Goal: Information Seeking & Learning: Check status

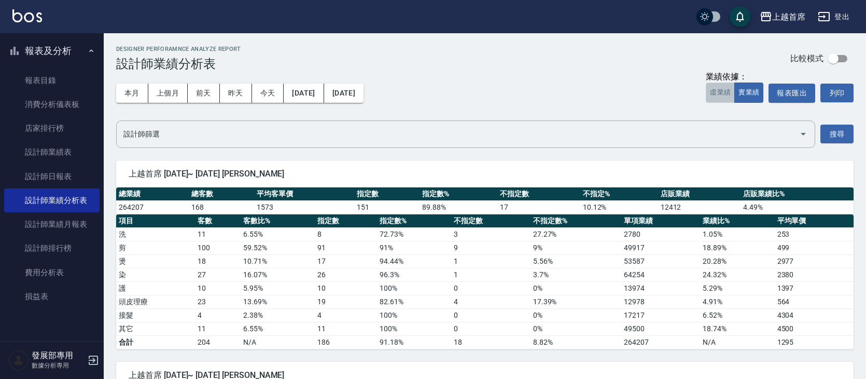
click at [726, 101] on button "虛業績" at bounding box center [720, 92] width 29 height 20
click at [792, 19] on div "上越首席" at bounding box center [788, 16] width 33 height 13
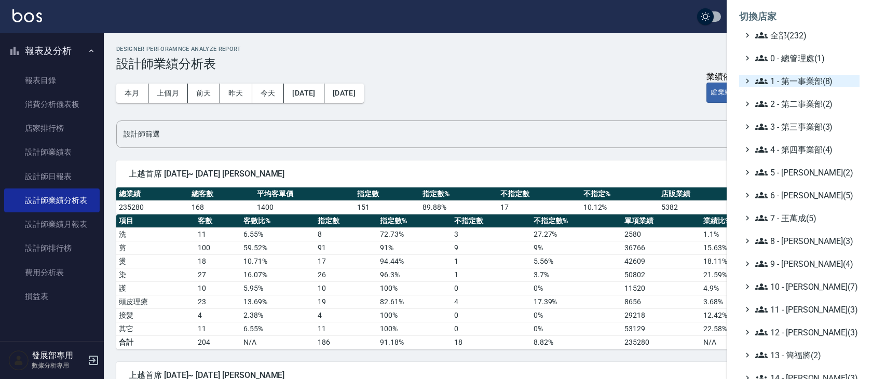
click at [815, 84] on span "1 - 第一事業部(8)" at bounding box center [805, 81] width 100 height 12
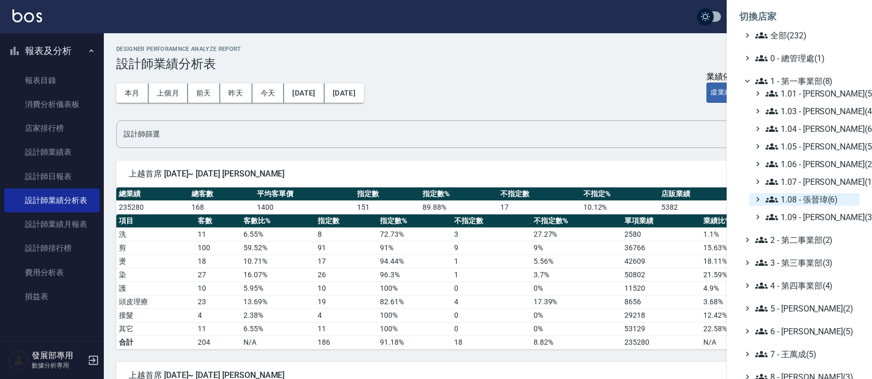
click at [834, 201] on span "1.08 - 張晉瑋(6)" at bounding box center [810, 199] width 90 height 12
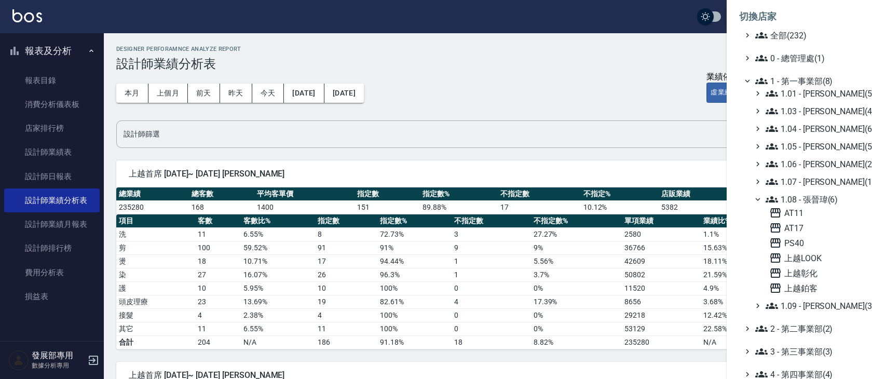
click at [834, 201] on span "1.08 - 張晉瑋(6)" at bounding box center [810, 199] width 90 height 12
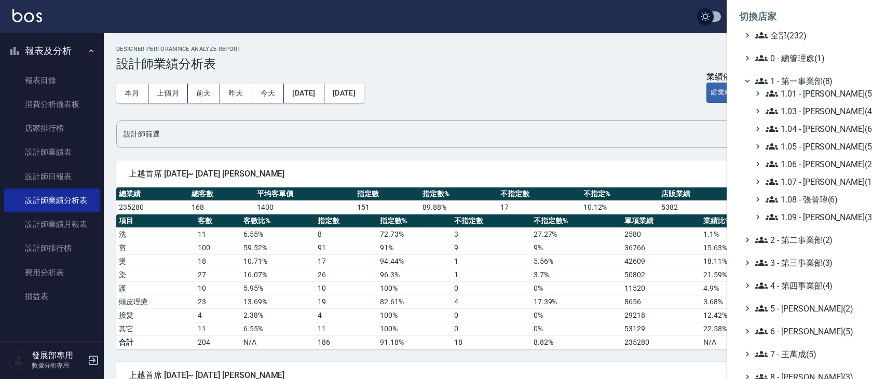
click at [823, 196] on span "1.08 - 張晉瑋(6)" at bounding box center [810, 199] width 90 height 12
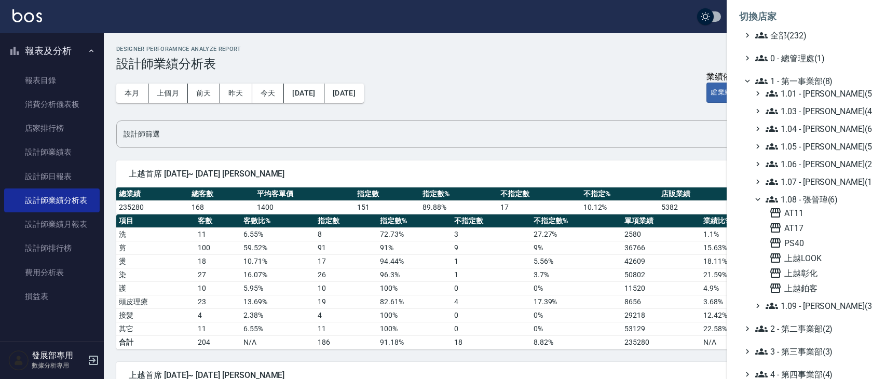
click at [625, 87] on div at bounding box center [436, 189] width 872 height 379
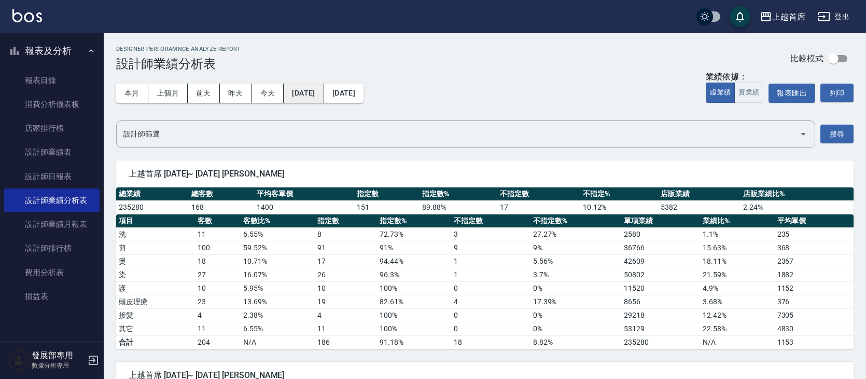
click at [316, 98] on button "[DATE]" at bounding box center [304, 93] width 40 height 19
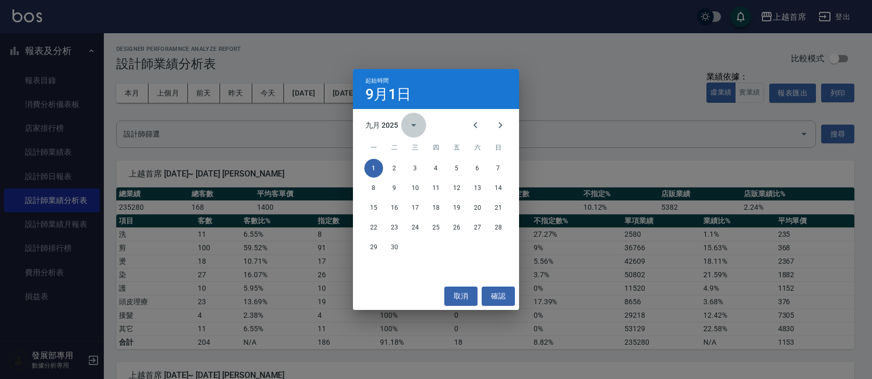
click at [410, 121] on icon "calendar view is open, switch to year view" at bounding box center [413, 125] width 12 height 12
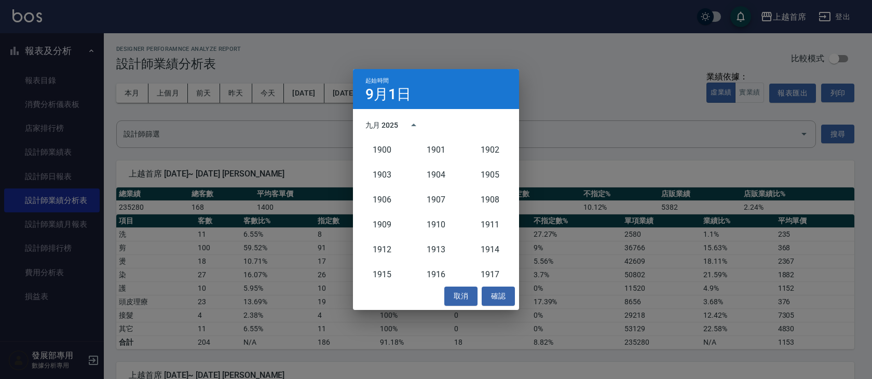
scroll to position [961, 0]
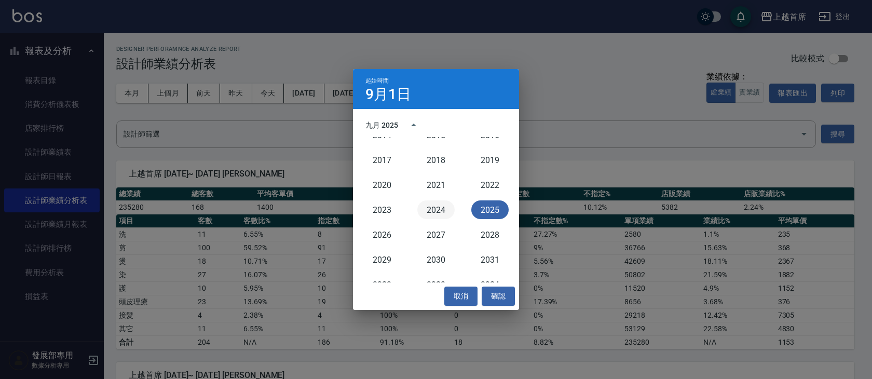
click at [430, 208] on button "2024" at bounding box center [435, 209] width 37 height 19
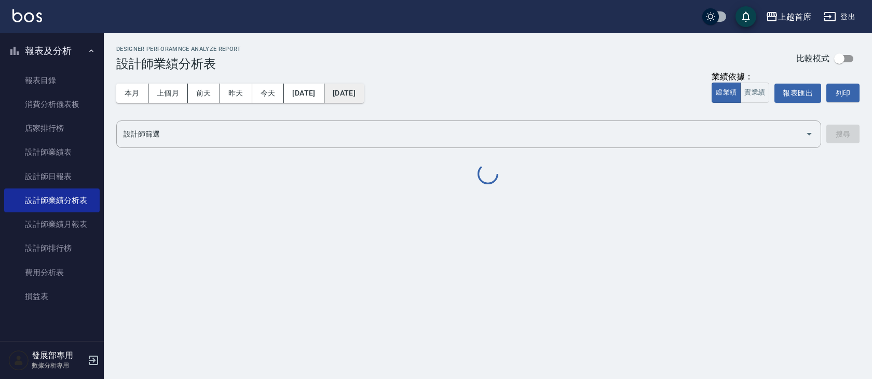
click at [364, 102] on button "[DATE]" at bounding box center [343, 93] width 39 height 19
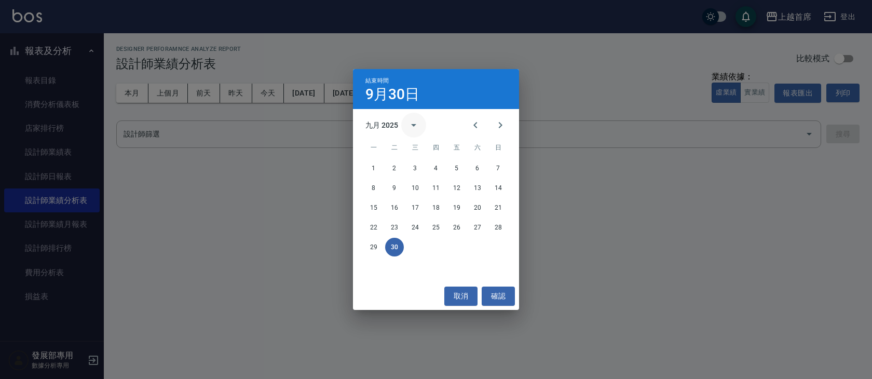
click at [410, 131] on icon "calendar view is open, switch to year view" at bounding box center [413, 125] width 12 height 12
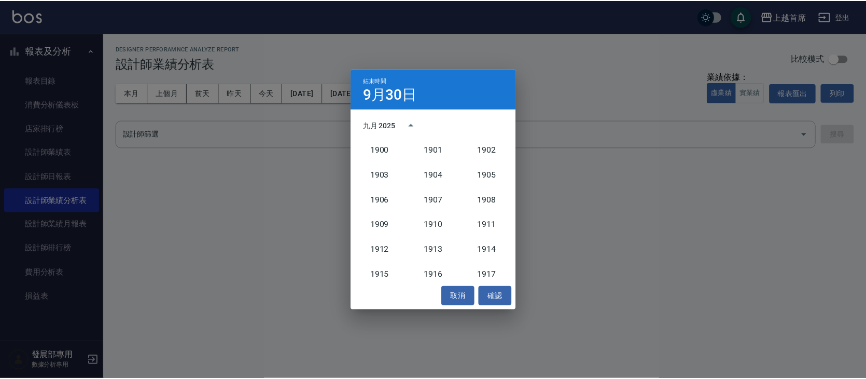
scroll to position [961, 0]
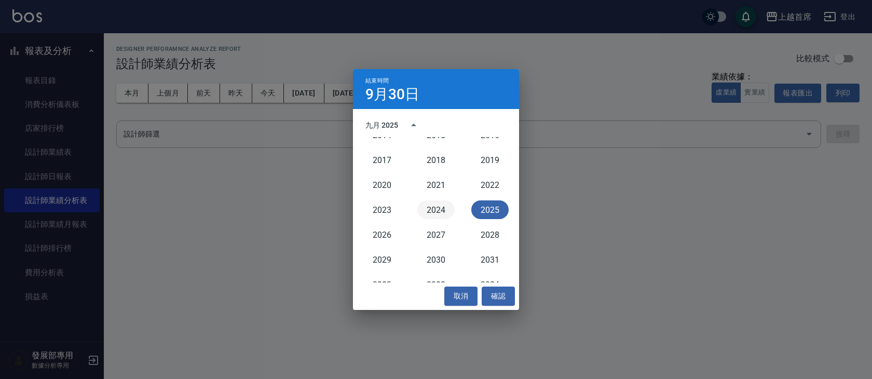
click at [434, 204] on button "2024" at bounding box center [435, 209] width 37 height 19
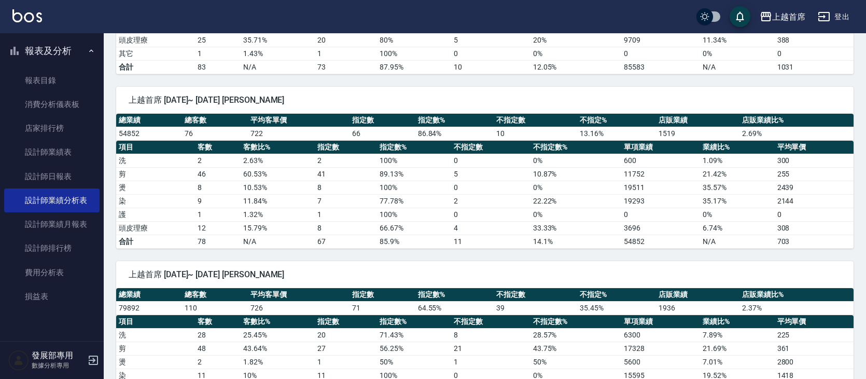
scroll to position [1725, 0]
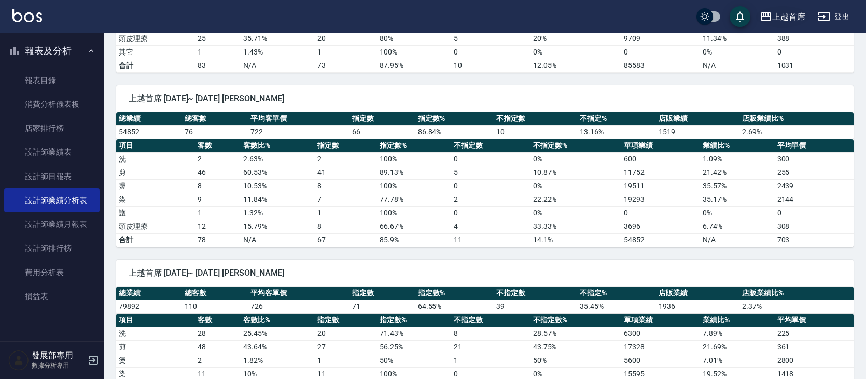
click at [790, 16] on div "上越首席" at bounding box center [788, 16] width 33 height 13
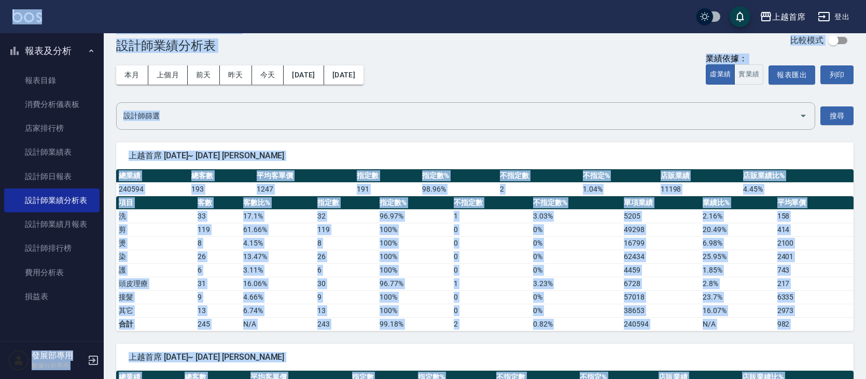
scroll to position [0, 0]
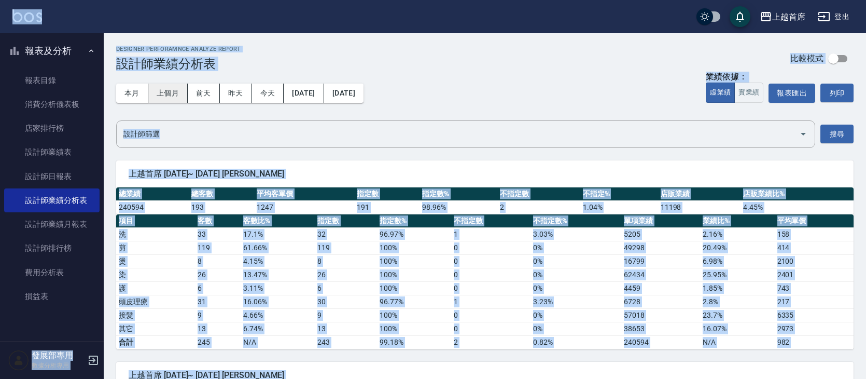
click at [174, 98] on button "上個月" at bounding box center [167, 93] width 39 height 19
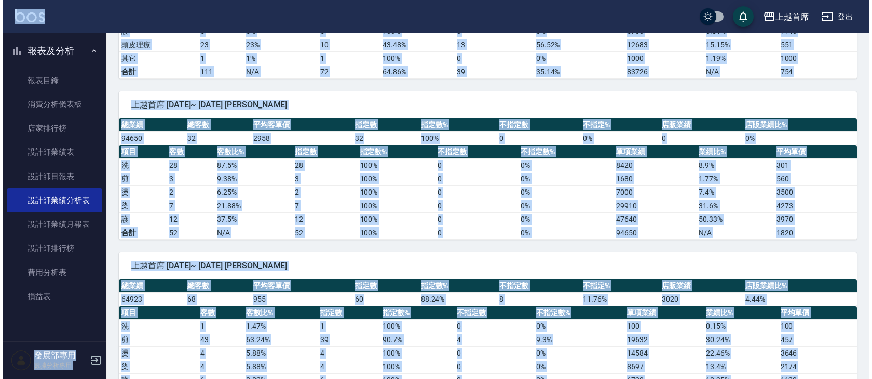
scroll to position [1514, 0]
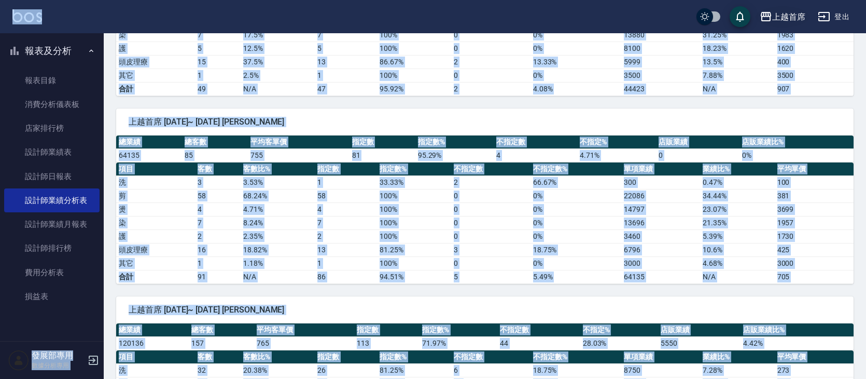
click at [786, 14] on div "上越首席" at bounding box center [788, 16] width 33 height 13
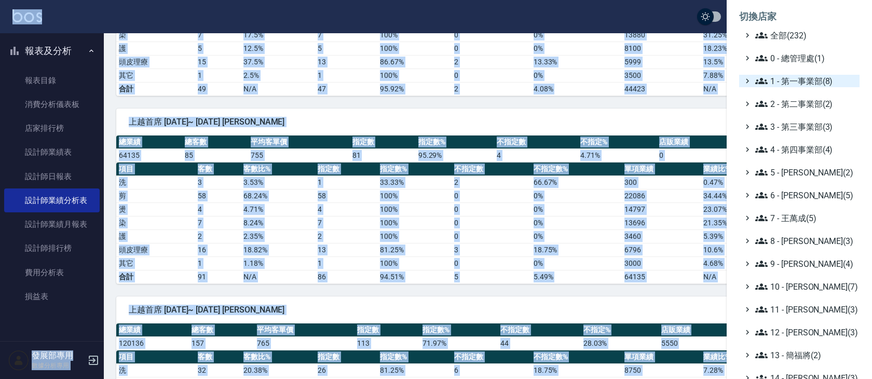
click at [825, 82] on span "1 - 第一事業部(8)" at bounding box center [805, 81] width 100 height 12
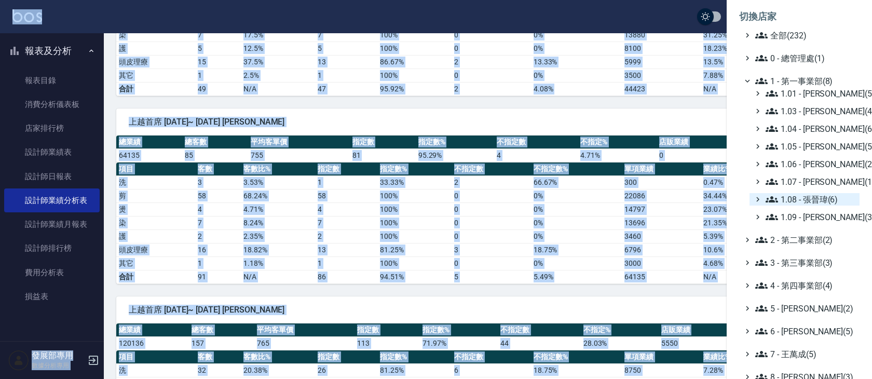
click at [812, 197] on span "1.08 - 張晉瑋(6)" at bounding box center [810, 199] width 90 height 12
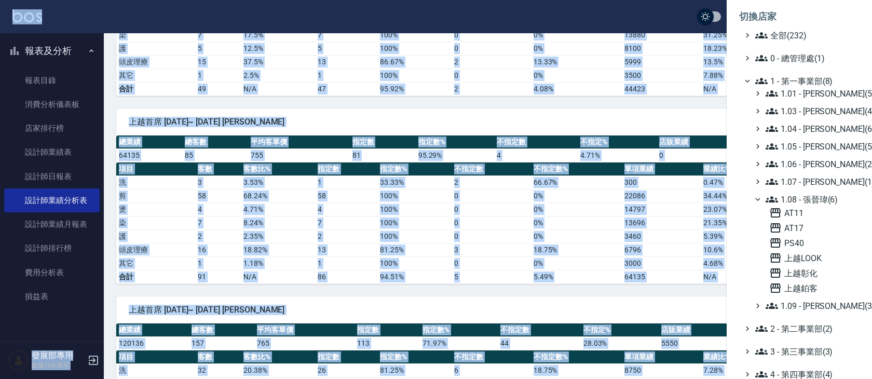
click at [812, 197] on span "1.08 - 張晉瑋(6)" at bounding box center [810, 199] width 90 height 12
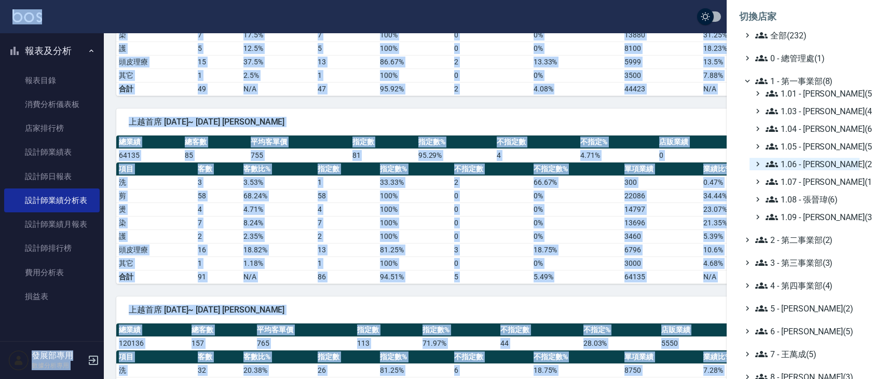
click at [810, 155] on div "1.01 - 鄭洞樂(5) 1.03 - 曾振剛(4) 1.04 - 陳敬羽(6) 1.05 - 廖厚迪(5) 1.06 - 何庭智(2) 1.07 - 蔡佳…" at bounding box center [804, 155] width 110 height 136
click at [809, 161] on span "1.06 - 何庭智(2)" at bounding box center [810, 164] width 90 height 12
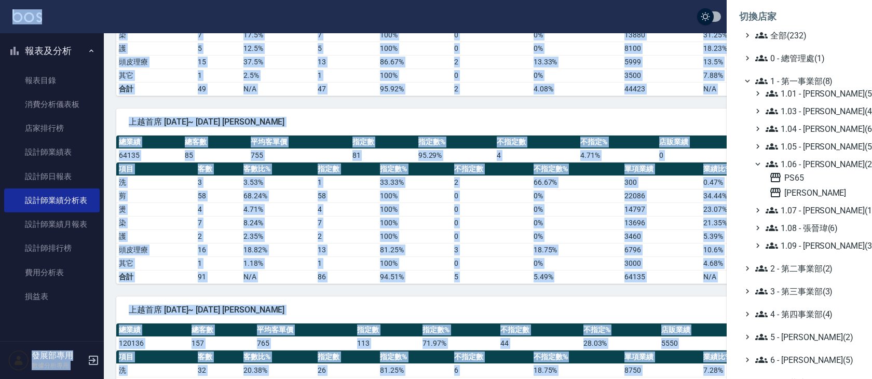
click at [809, 161] on span "1.06 - 何庭智(2)" at bounding box center [810, 164] width 90 height 12
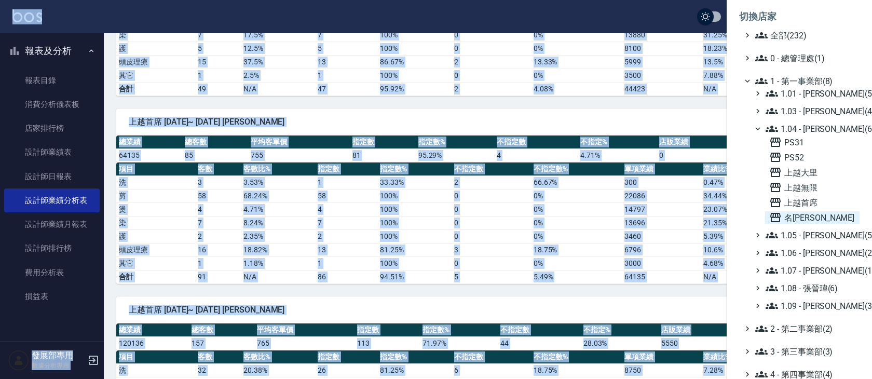
click at [819, 218] on span "名留霧峰" at bounding box center [812, 217] width 86 height 12
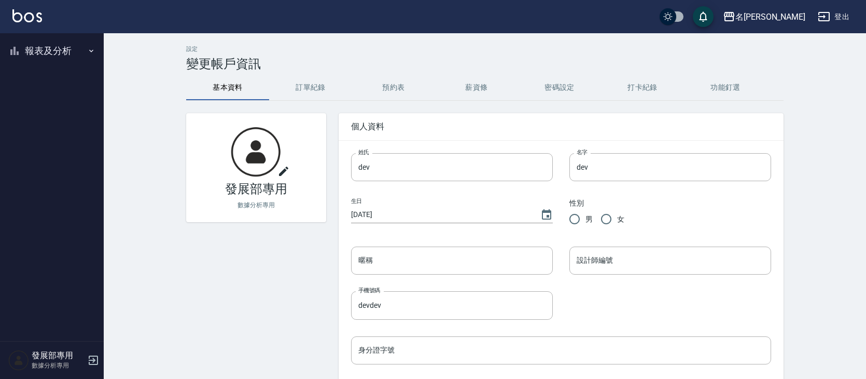
click at [74, 56] on button "報表及分析" at bounding box center [51, 50] width 95 height 27
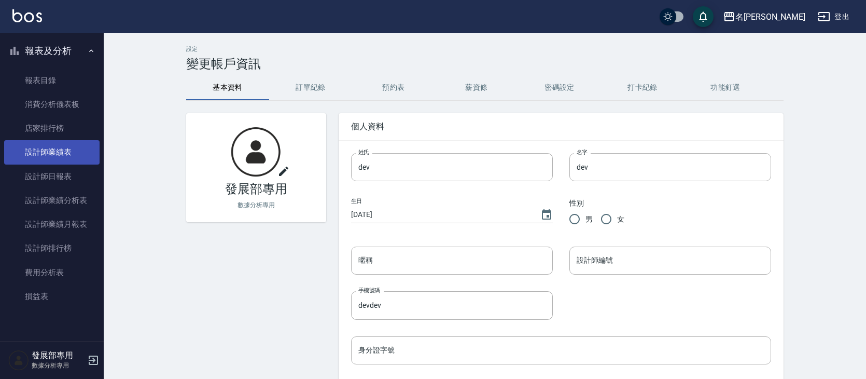
click at [72, 160] on link "設計師業績表" at bounding box center [51, 152] width 95 height 24
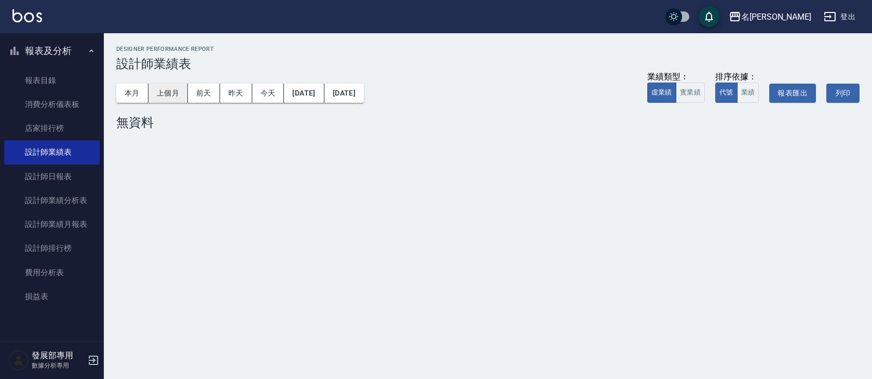
click at [181, 99] on button "上個月" at bounding box center [167, 93] width 39 height 19
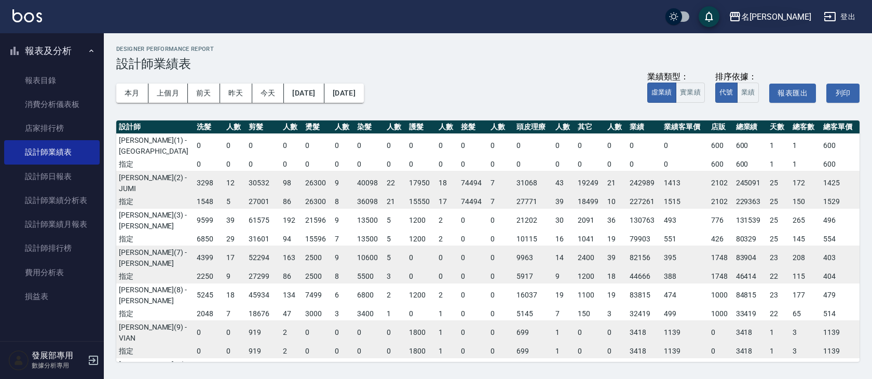
click at [786, 8] on button "名留霧峰" at bounding box center [769, 16] width 91 height 21
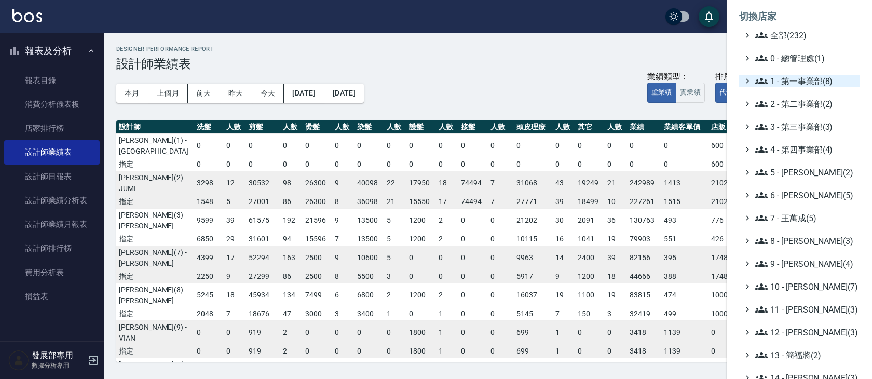
click at [771, 86] on span "1 - 第一事業部(8)" at bounding box center [805, 81] width 100 height 12
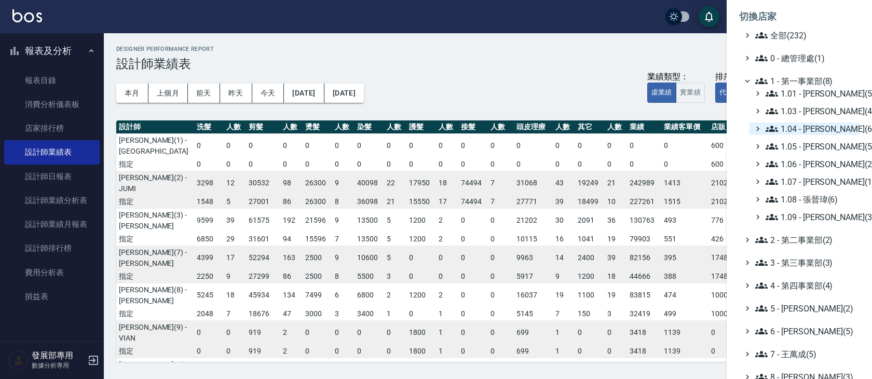
click at [822, 127] on span "1.04 - 陳敬羽(6)" at bounding box center [810, 128] width 90 height 12
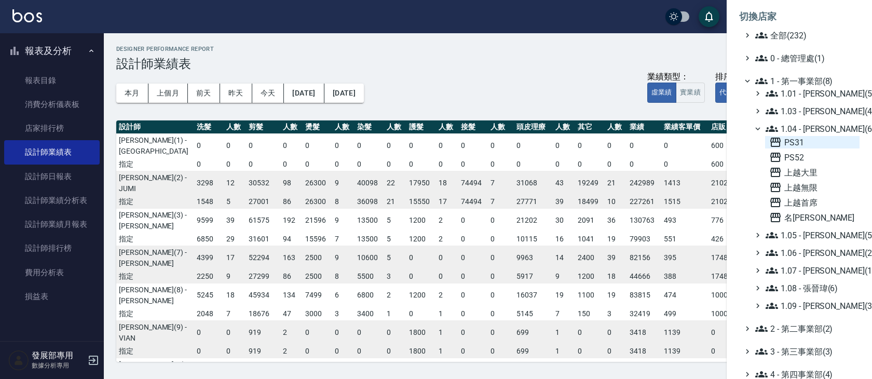
click at [812, 142] on span "PS31" at bounding box center [812, 142] width 86 height 12
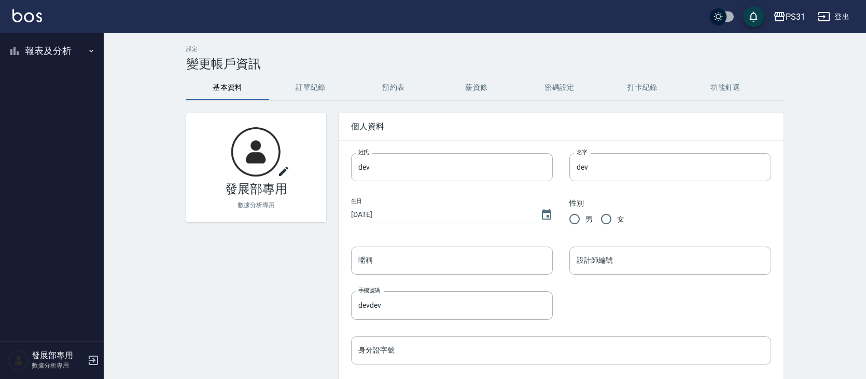
click at [50, 53] on button "報表及分析" at bounding box center [51, 50] width 95 height 27
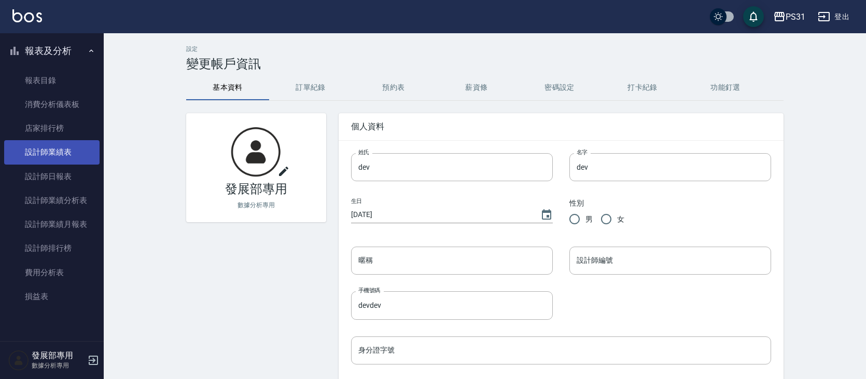
click at [59, 157] on link "設計師業績表" at bounding box center [51, 152] width 95 height 24
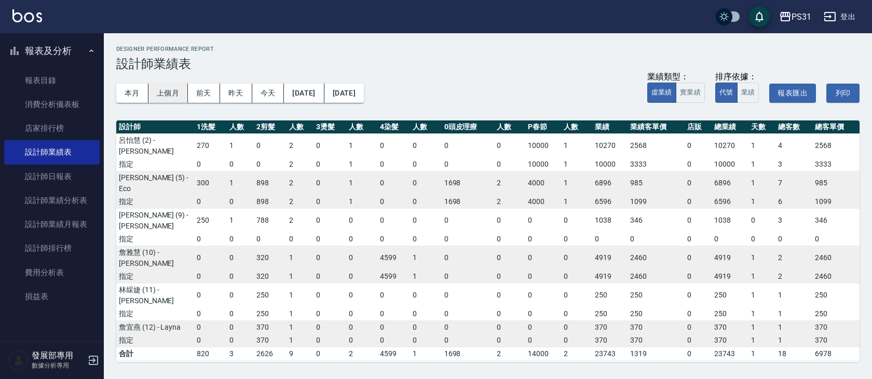
click at [164, 94] on button "上個月" at bounding box center [167, 93] width 39 height 19
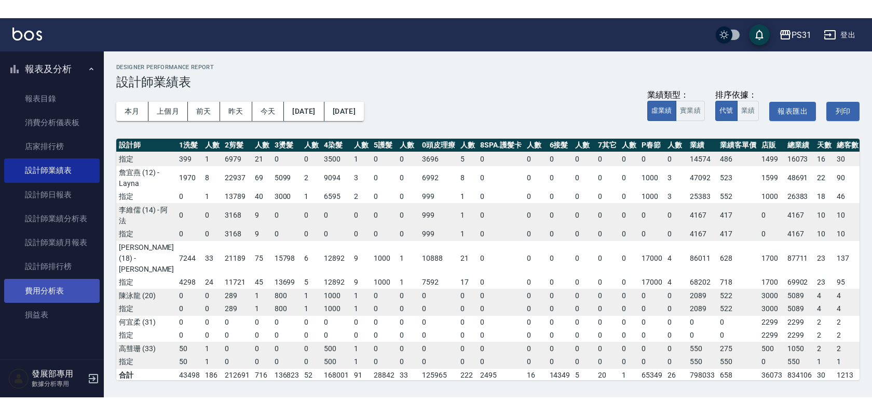
scroll to position [189, 0]
